Goal: Find specific page/section: Find specific page/section

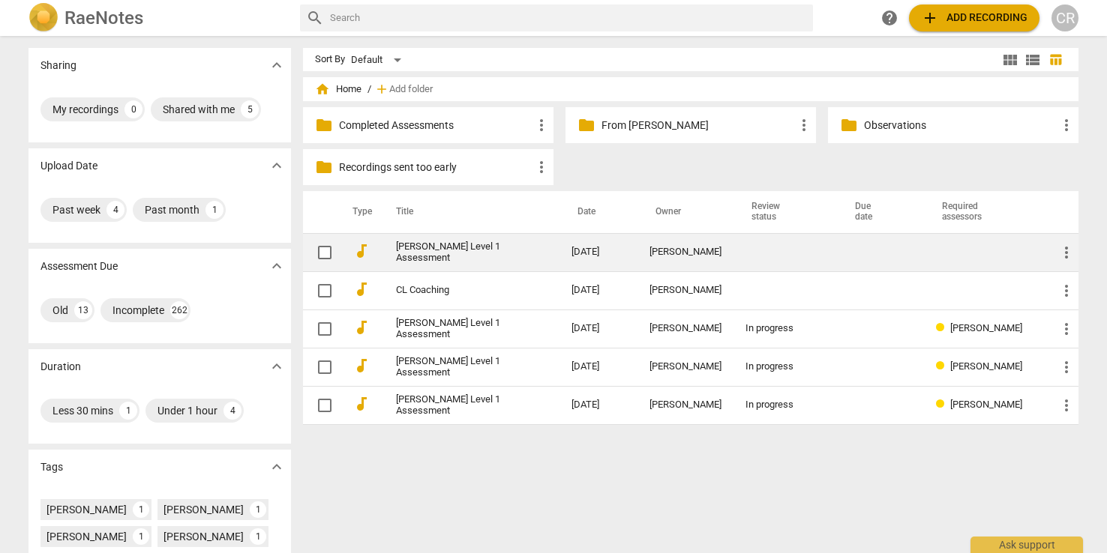
click at [427, 250] on link "[PERSON_NAME] Level 1 Assessment" at bounding box center [456, 252] width 121 height 22
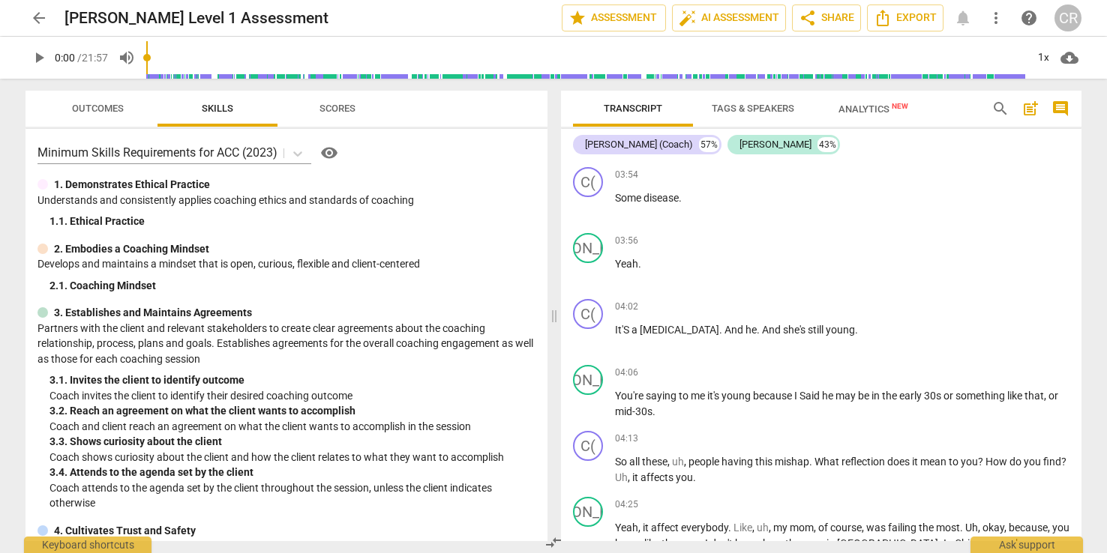
scroll to position [2885, 0]
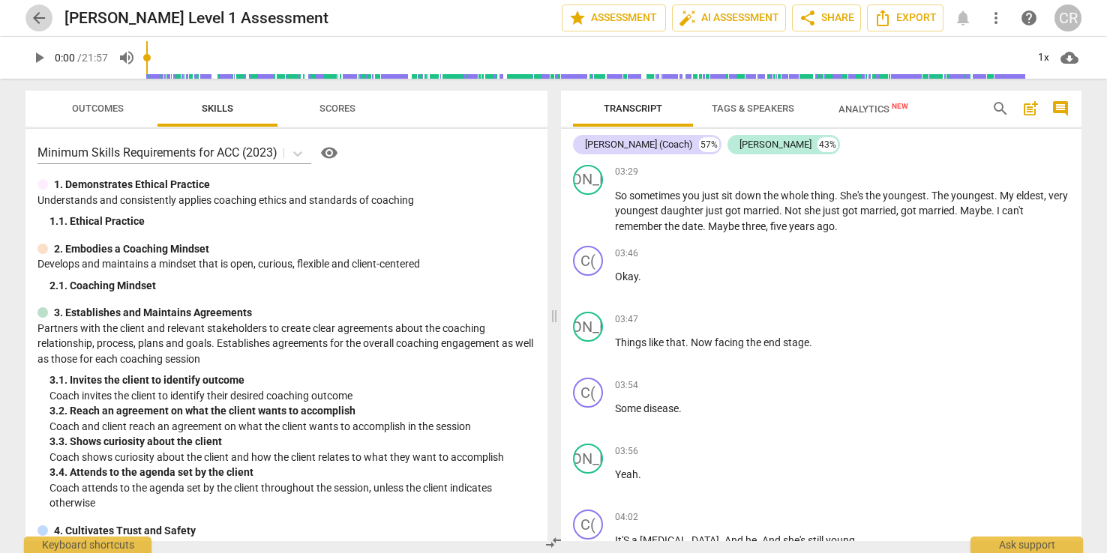
click at [38, 17] on span "arrow_back" at bounding box center [39, 18] width 18 height 18
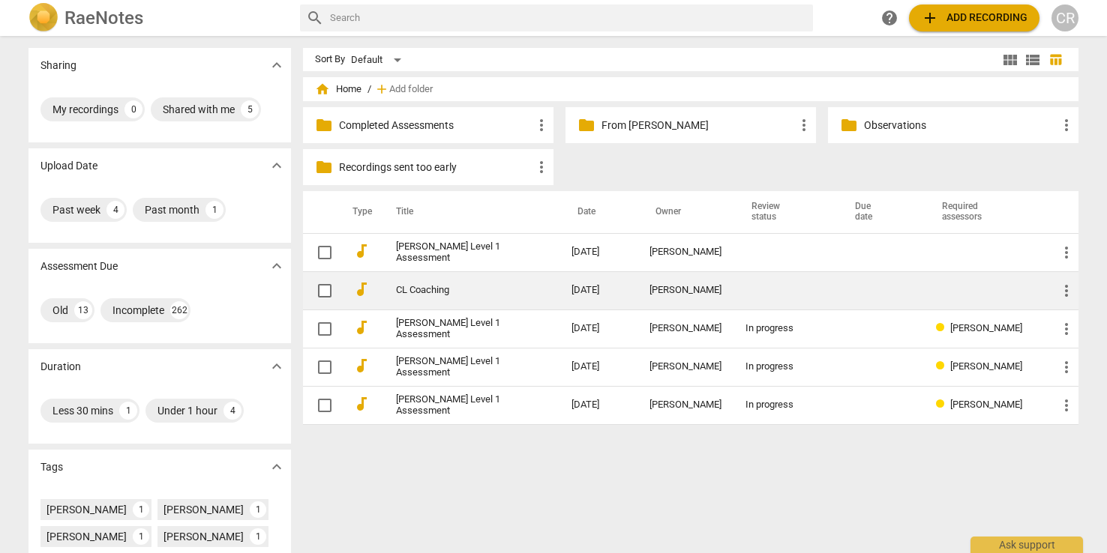
click at [409, 291] on link "CL Coaching" at bounding box center [456, 290] width 121 height 11
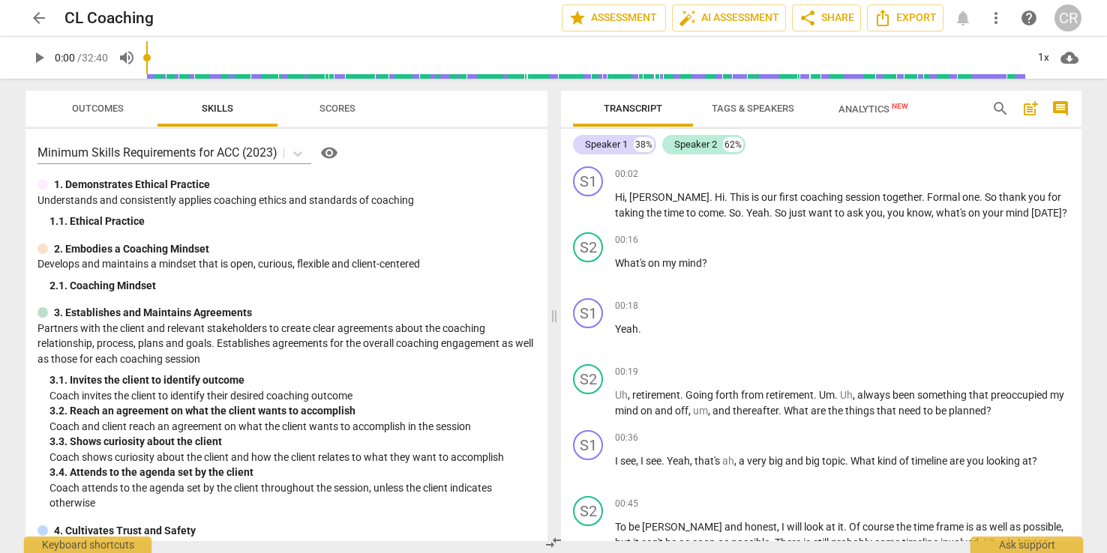
click at [32, 20] on span "arrow_back" at bounding box center [39, 18] width 18 height 18
